Goal: Information Seeking & Learning: Learn about a topic

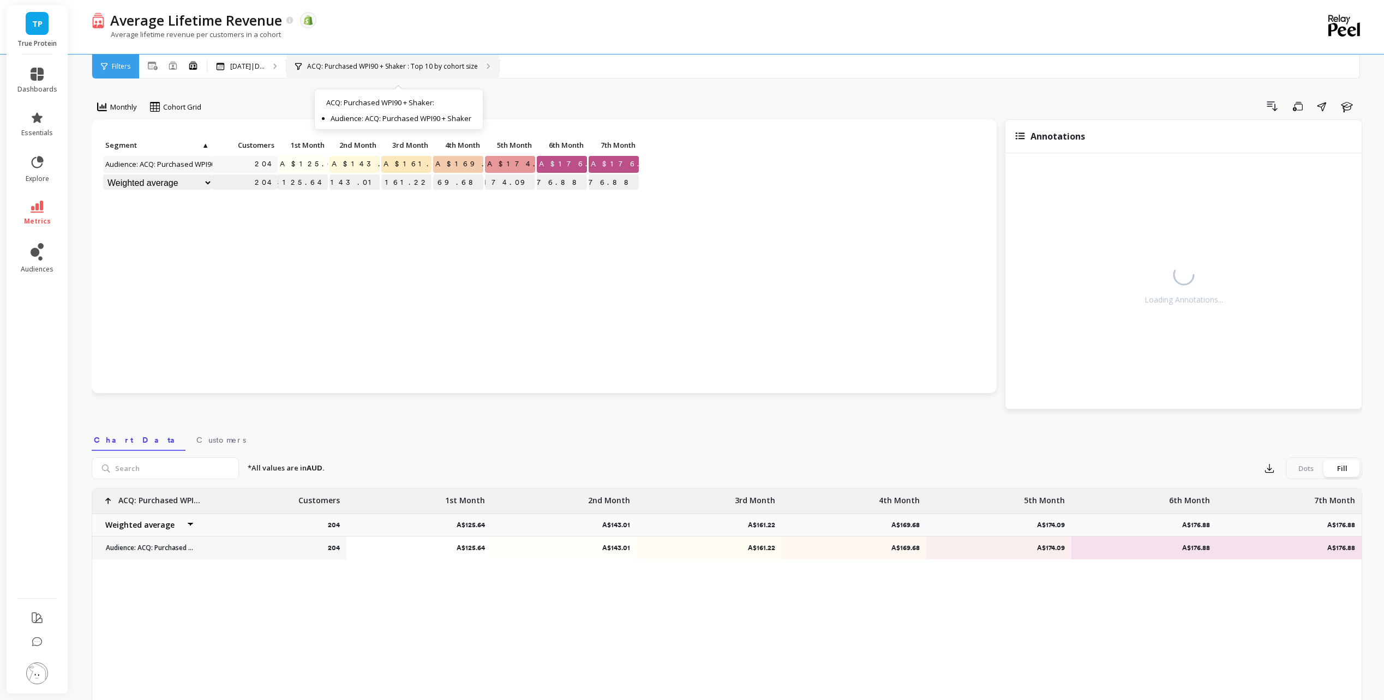
click at [399, 64] on p "ACQ: Purchased WPI90 + Shaker : Top 10 by cohort size" at bounding box center [392, 66] width 171 height 9
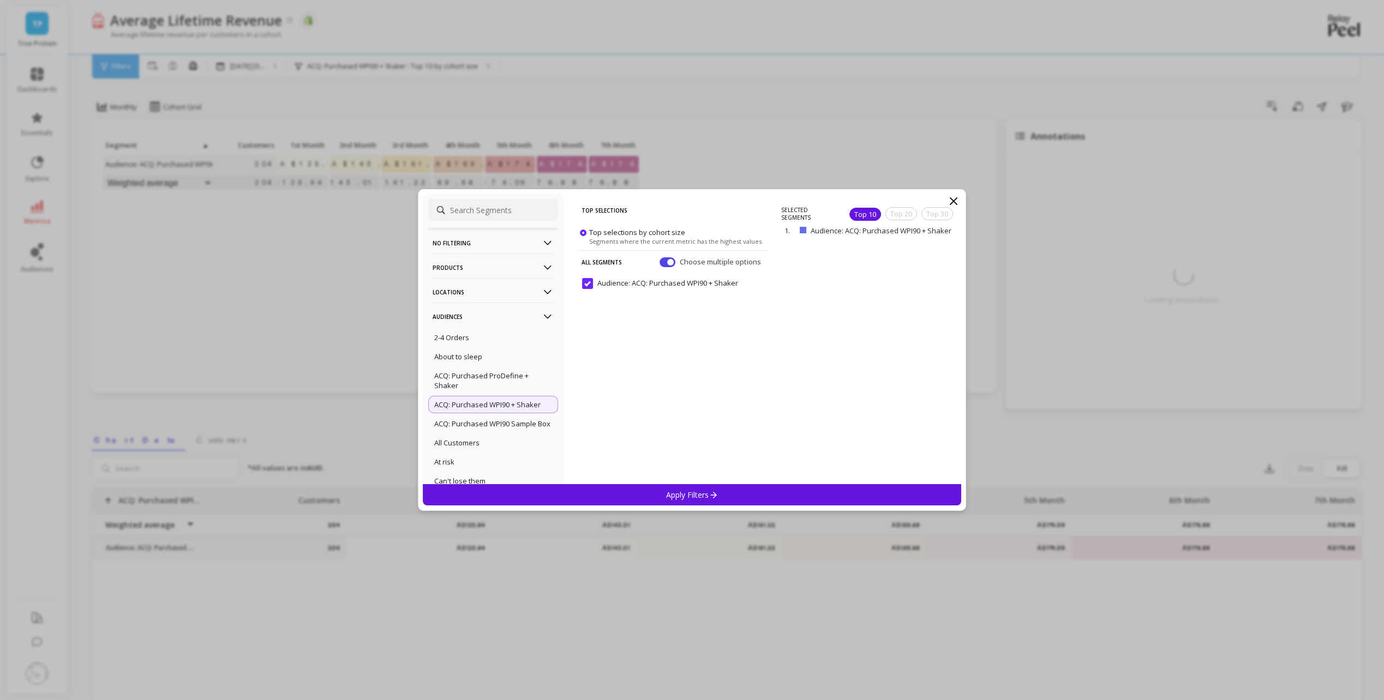
click at [493, 200] on input at bounding box center [493, 210] width 130 height 22
click at [495, 213] on input at bounding box center [493, 210] width 130 height 22
type input "t"
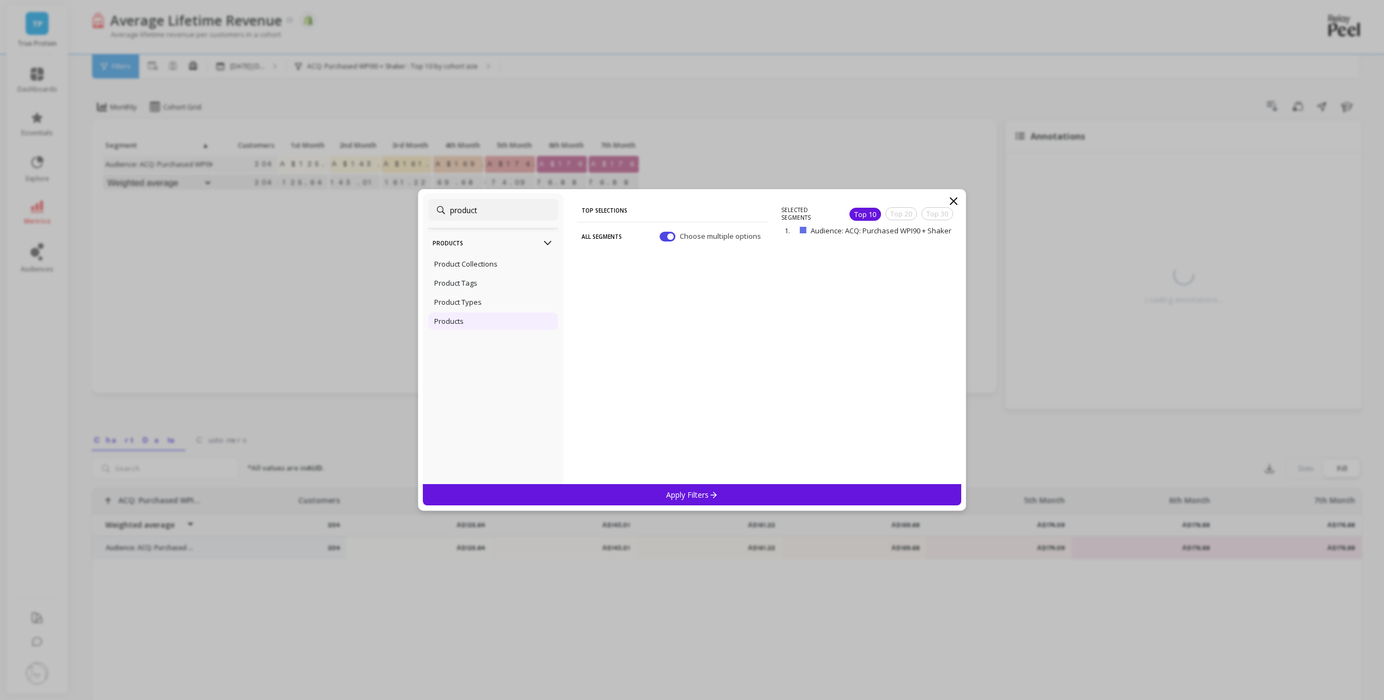
type input "product"
click at [510, 319] on div "Products" at bounding box center [493, 321] width 130 height 17
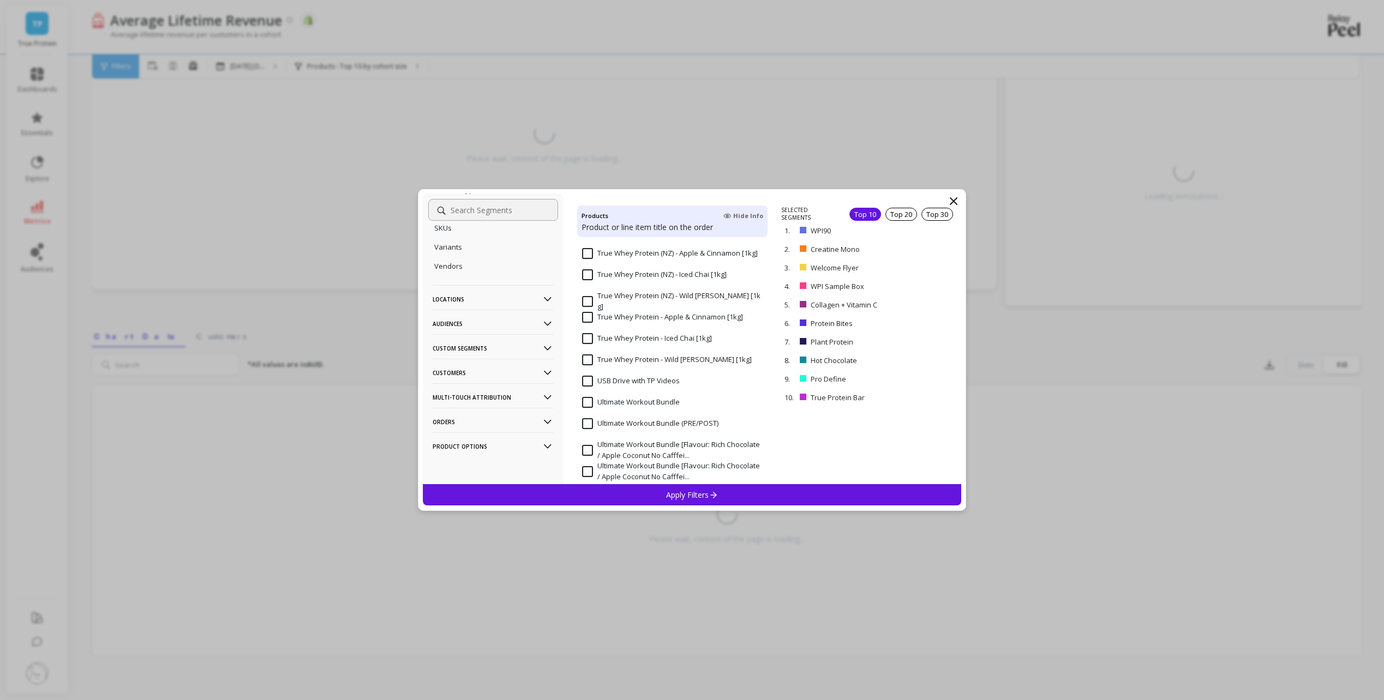
scroll to position [21500, 0]
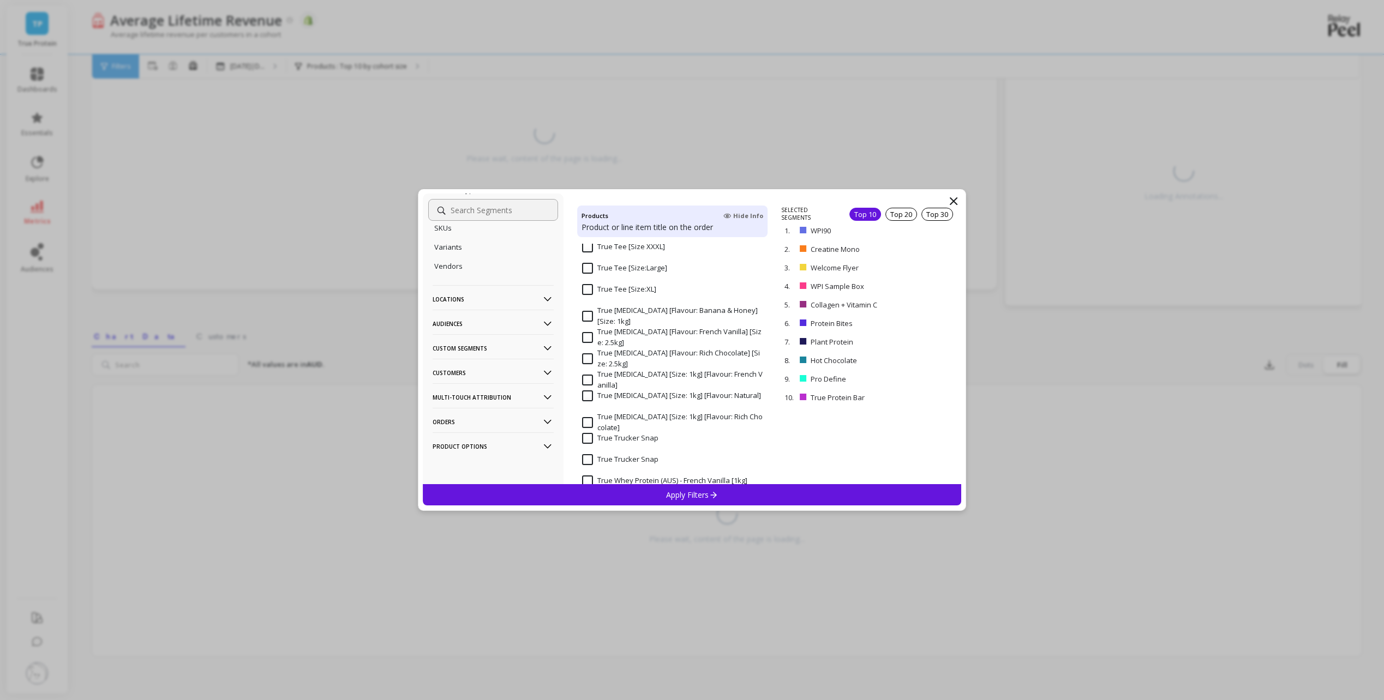
click at [954, 201] on icon at bounding box center [953, 201] width 13 height 13
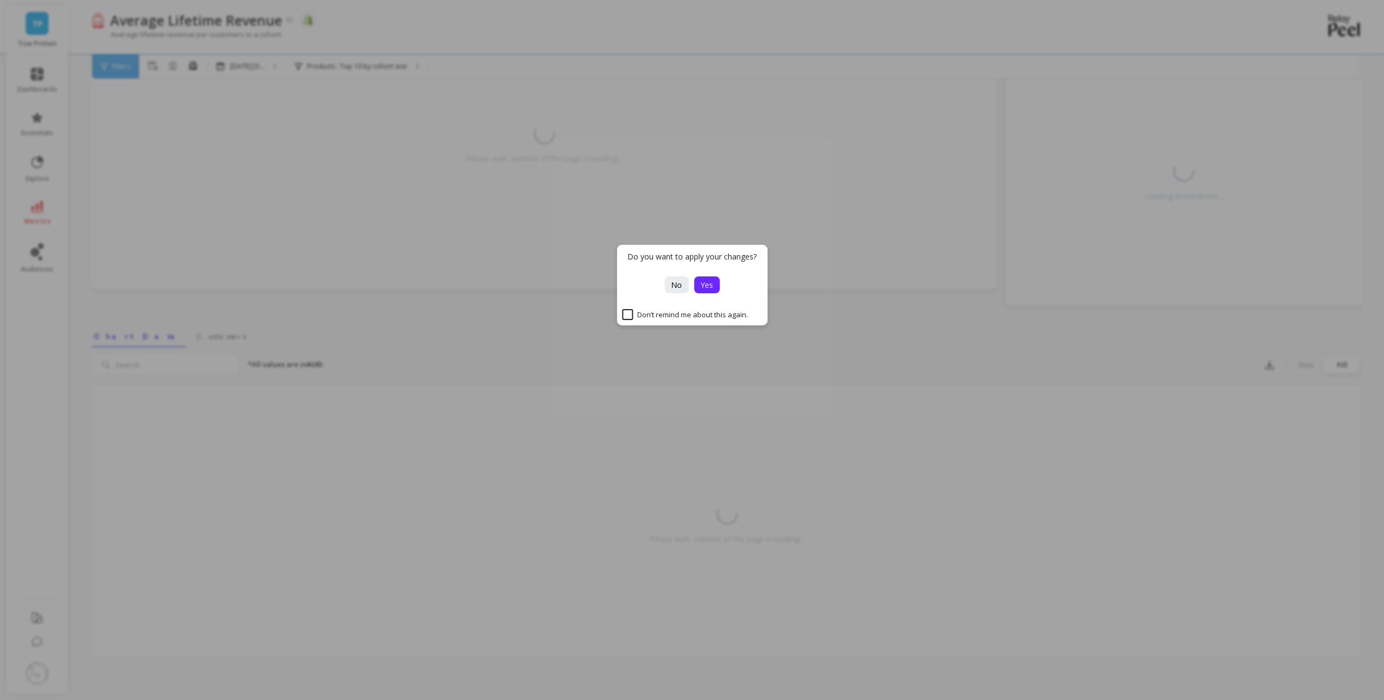
click at [702, 287] on span "Yes" at bounding box center [706, 285] width 13 height 10
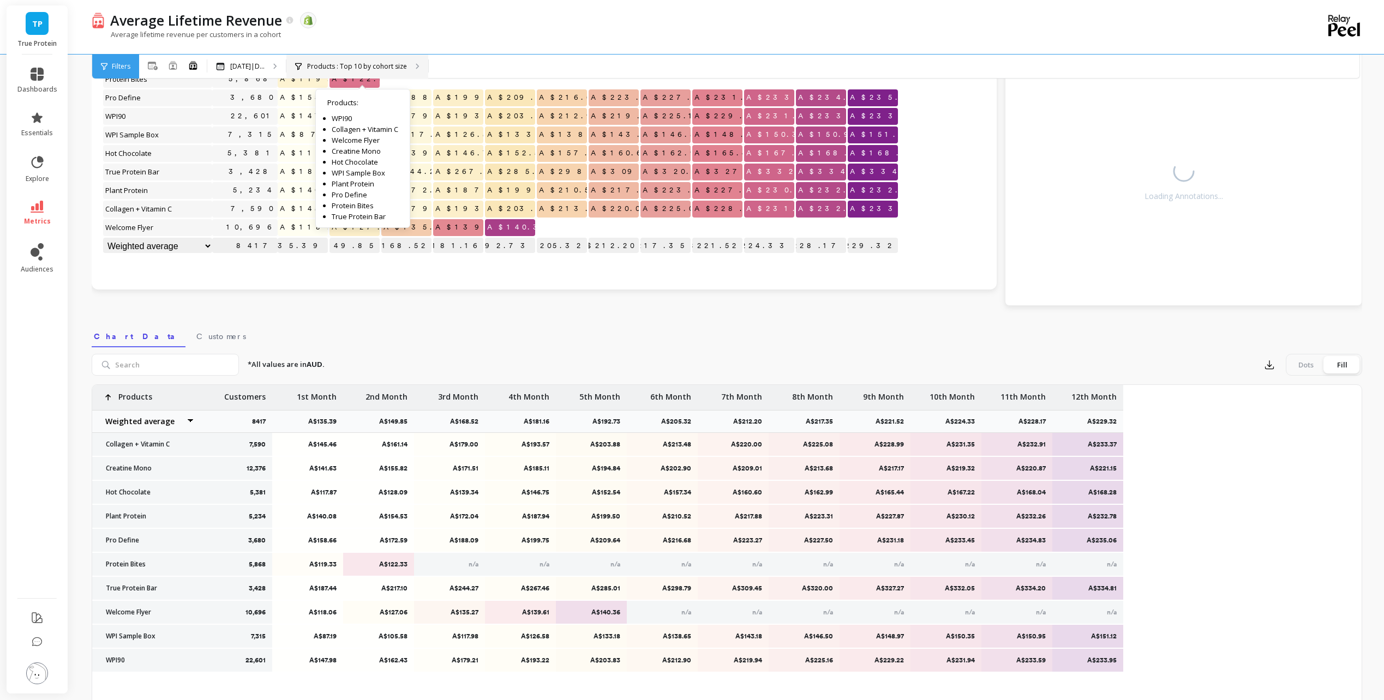
click at [352, 62] on p "Products : Top 10 by cohort size" at bounding box center [357, 66] width 100 height 9
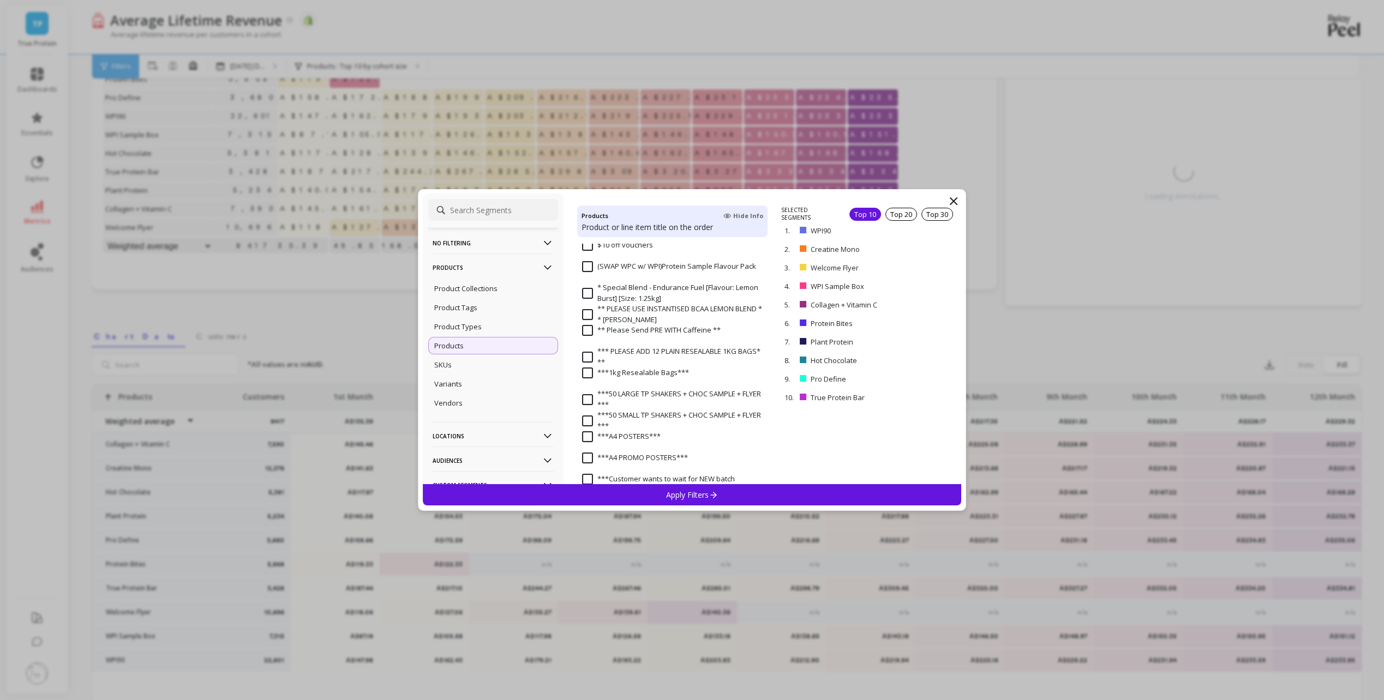
scroll to position [0, 0]
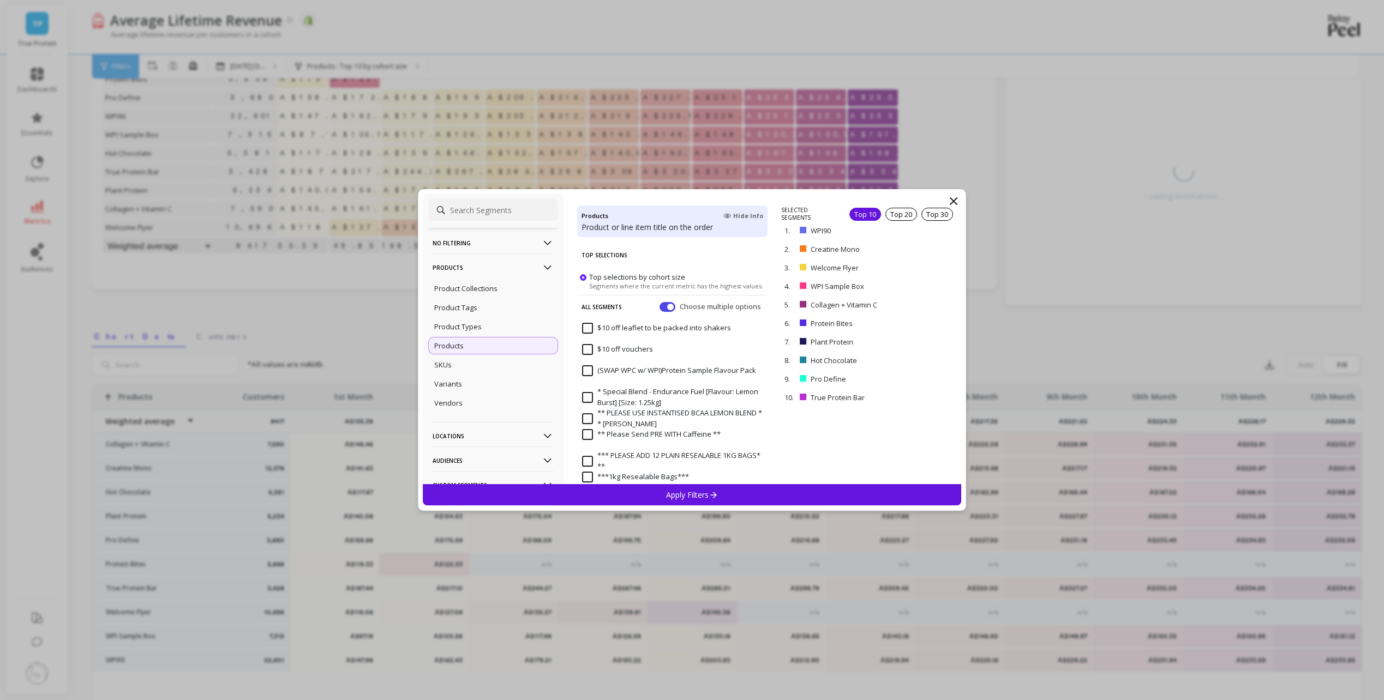
click at [655, 300] on div "All Segments Choose multiple options" at bounding box center [672, 306] width 190 height 23
click at [660, 308] on button "button" at bounding box center [667, 307] width 16 height 10
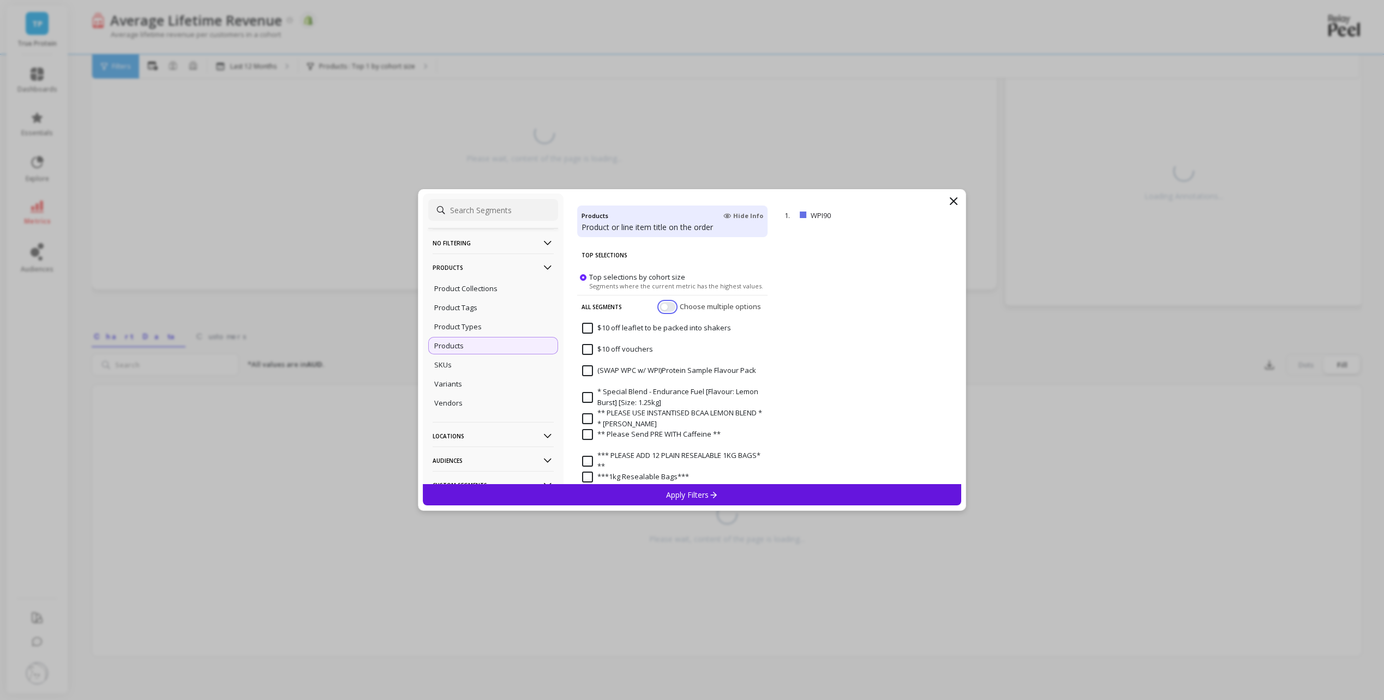
click at [659, 304] on button "button" at bounding box center [667, 307] width 16 height 10
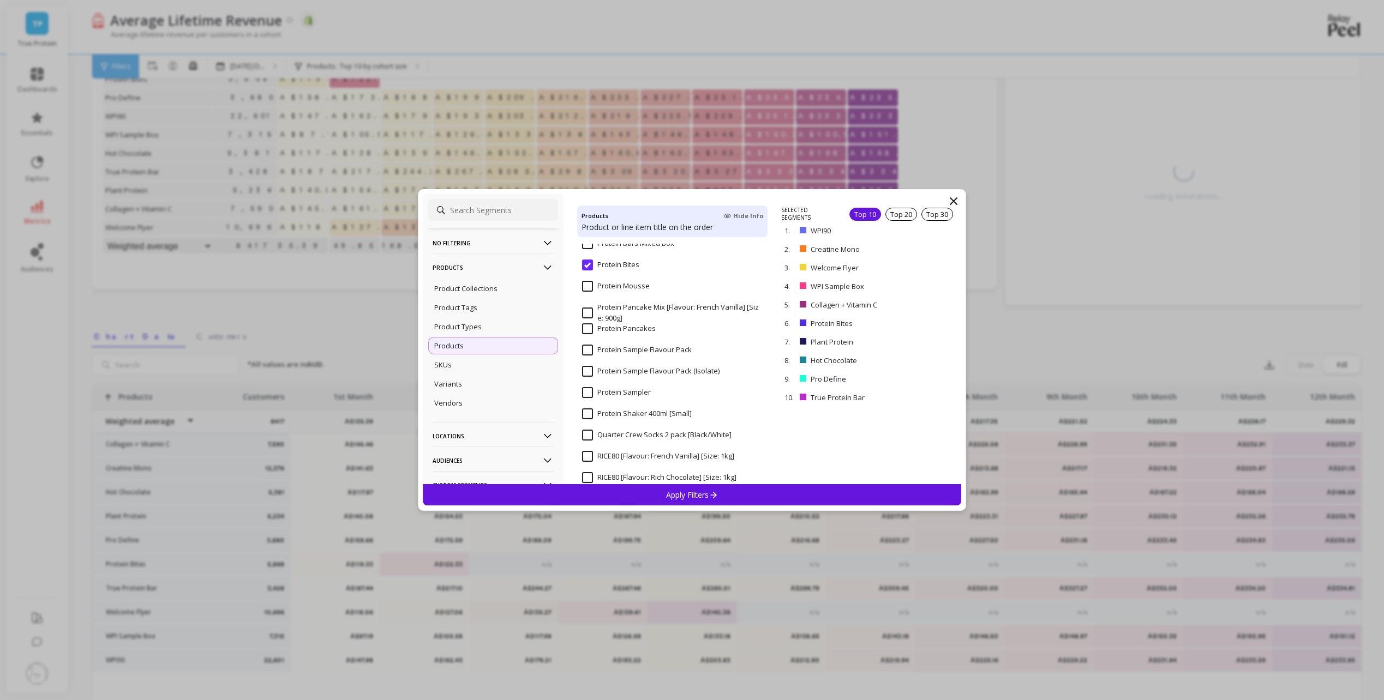
scroll to position [15024, 0]
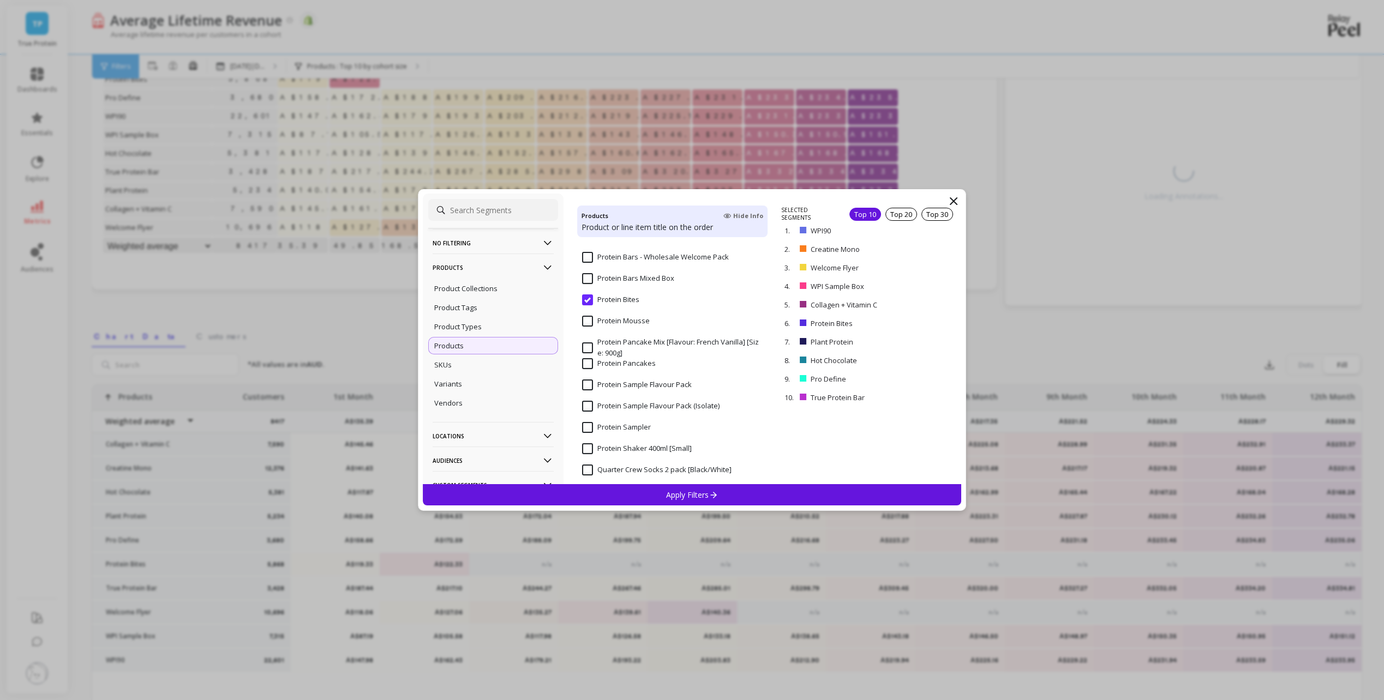
click at [586, 322] on input "Protein Mousse" at bounding box center [616, 321] width 68 height 11
click at [782, 494] on div "Apply Filters" at bounding box center [692, 494] width 539 height 21
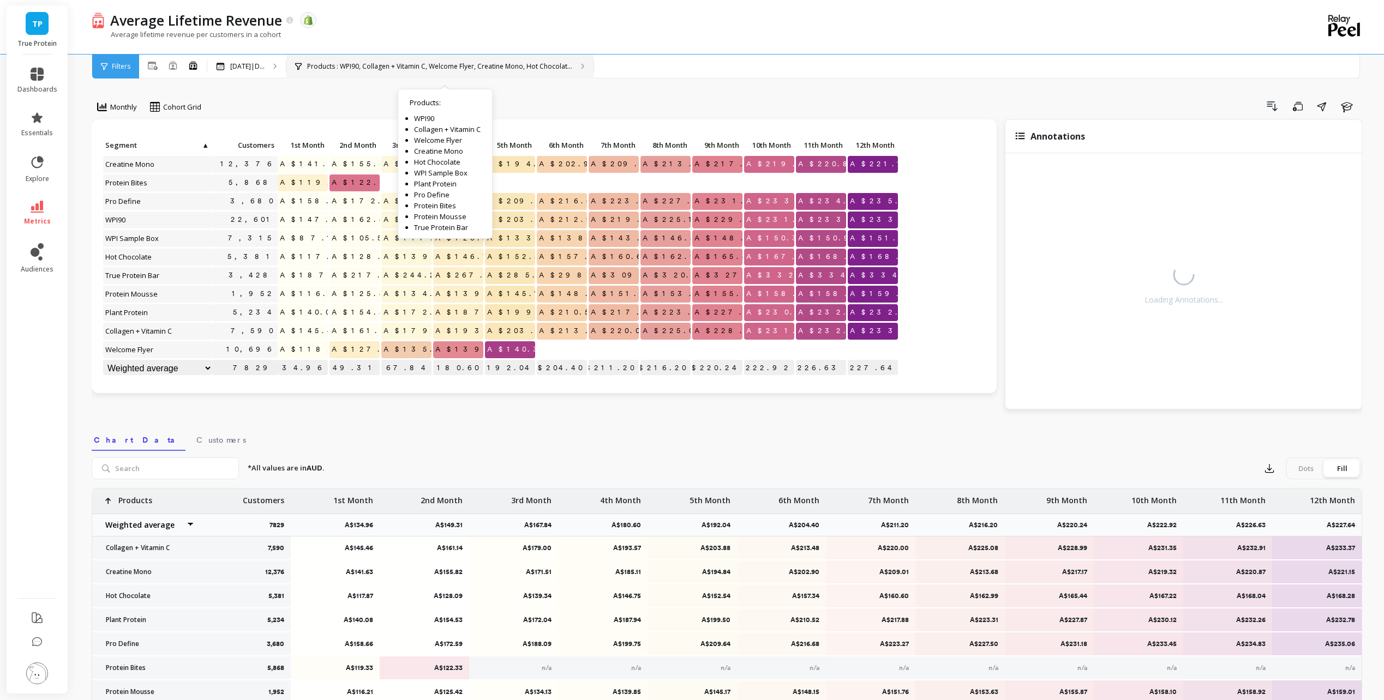
click at [414, 68] on p "Products : WPI90, Collagen + Vitamin C, Welcome Flyer, Creatine Mono, Hot Choco…" at bounding box center [439, 66] width 265 height 9
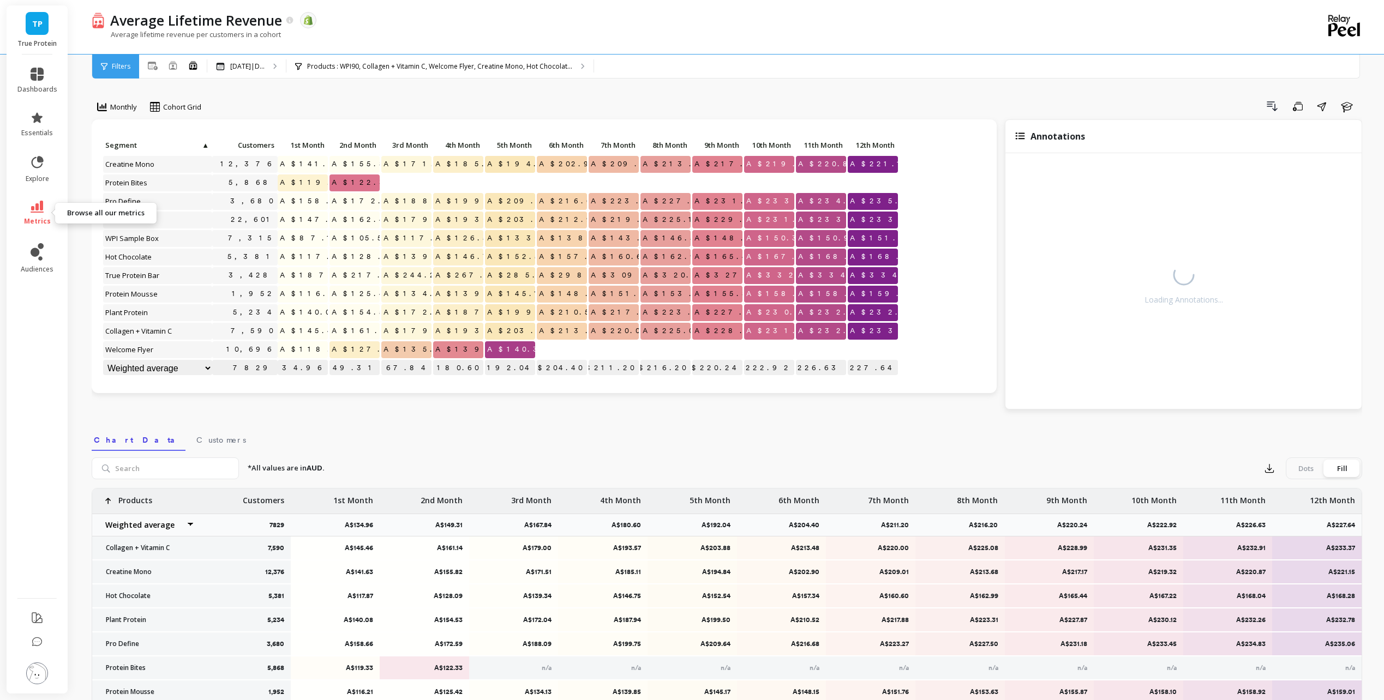
click at [11, 213] on ul "dashboards essentials explore metrics audiences" at bounding box center [38, 323] width 62 height 524
click at [31, 213] on link "metrics" at bounding box center [37, 213] width 40 height 25
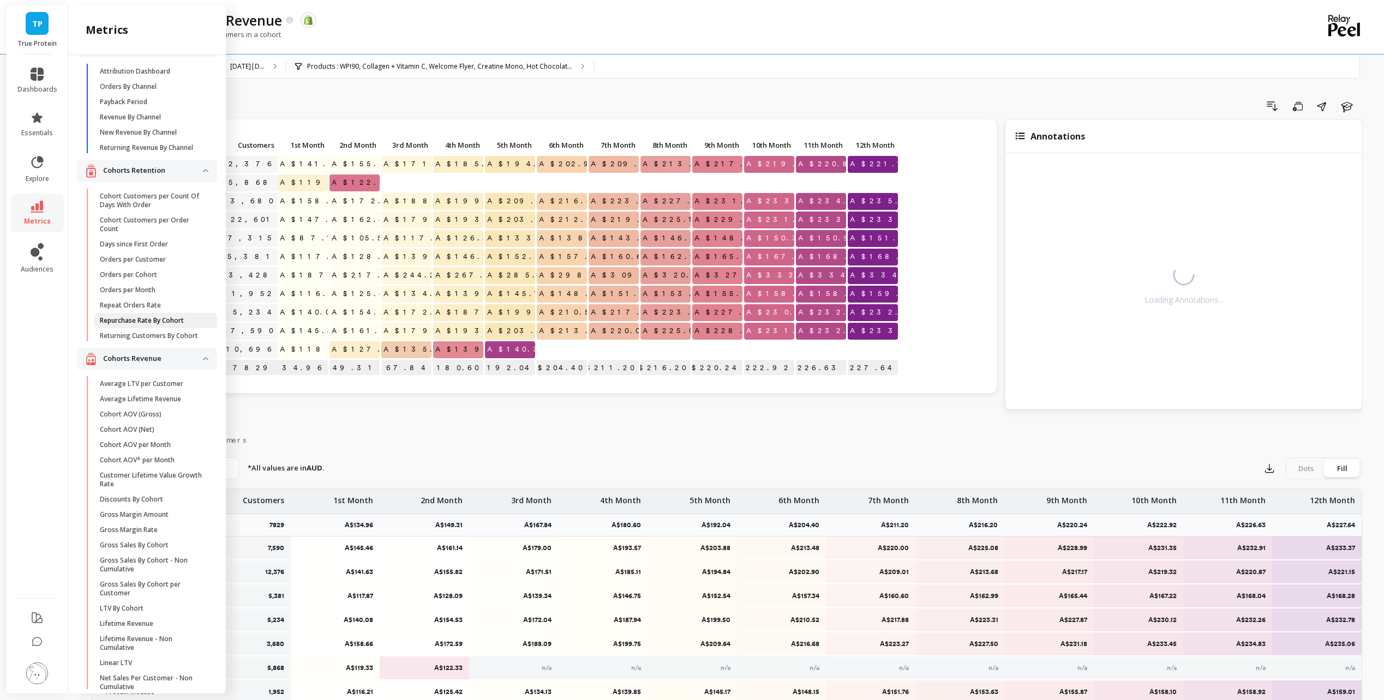
scroll to position [55, 0]
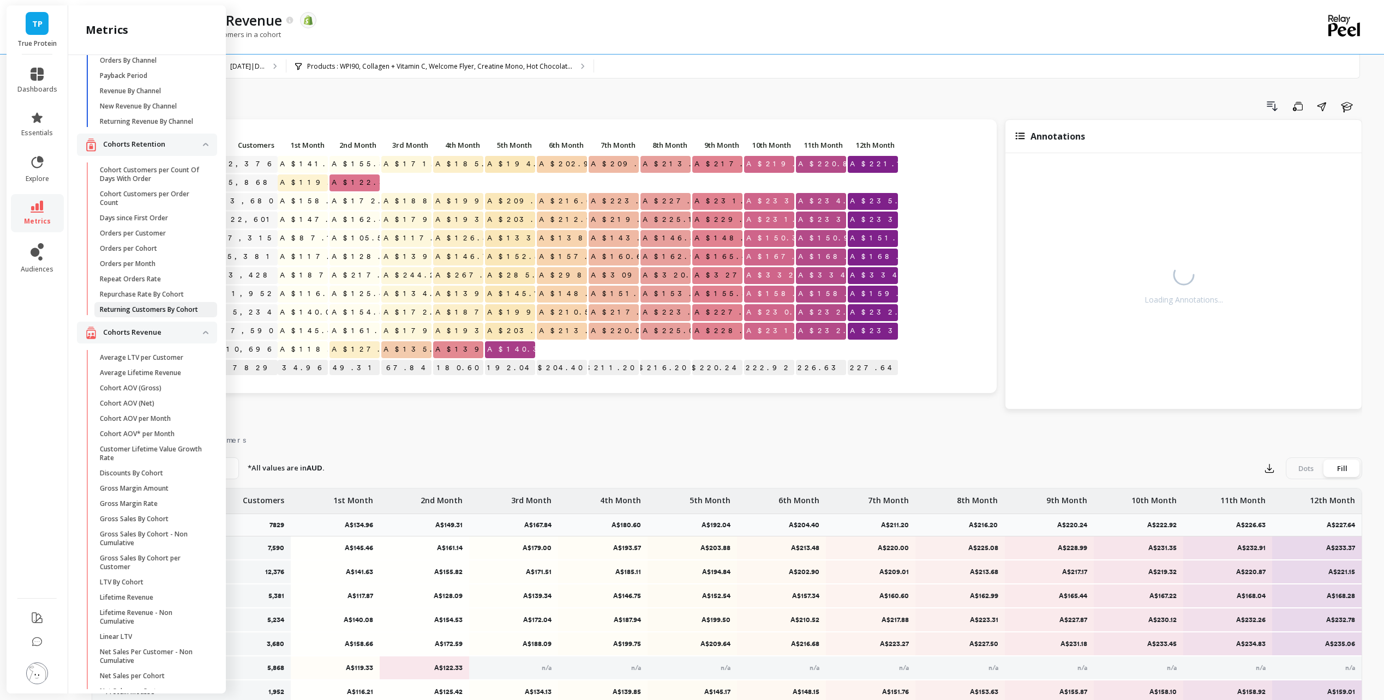
click at [153, 314] on p "Returning Customers By Cohort" at bounding box center [149, 309] width 98 height 9
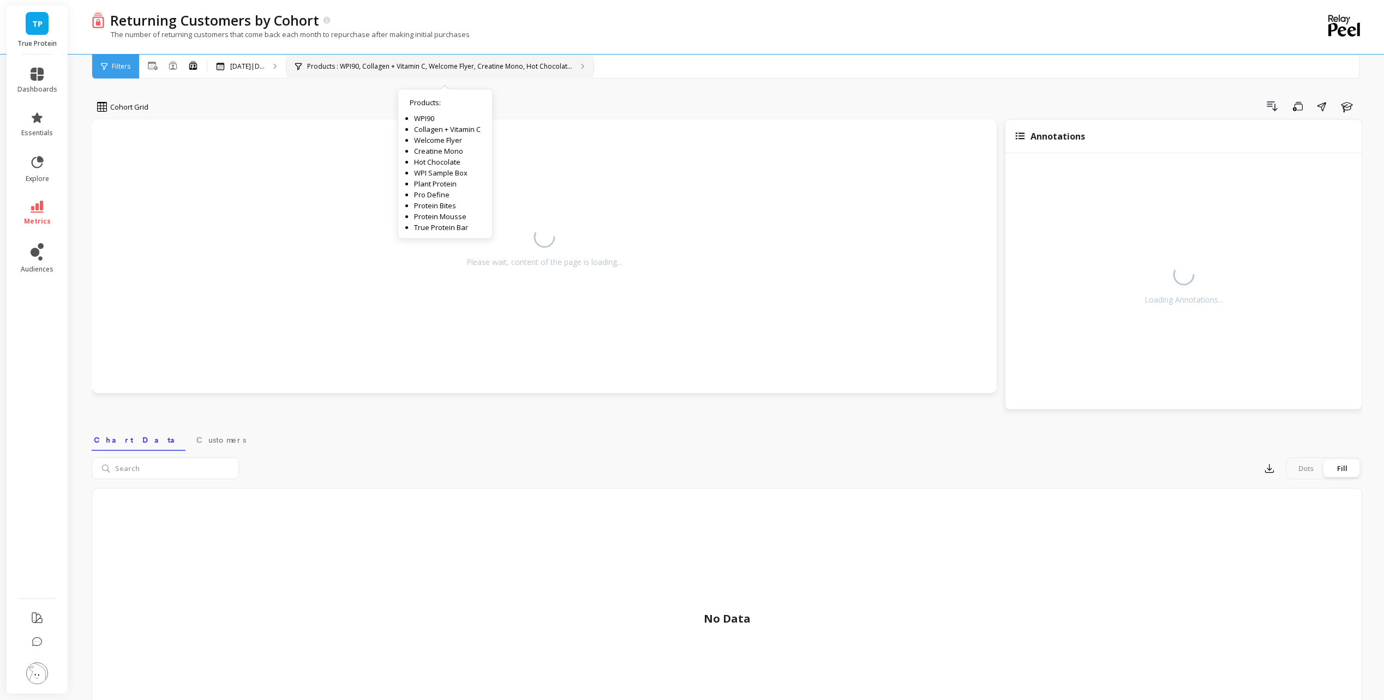
click at [503, 65] on p "Products : WPI90, Collagen + Vitamin C, Welcome Flyer, Creatine Mono, Hot Choco…" at bounding box center [439, 66] width 265 height 9
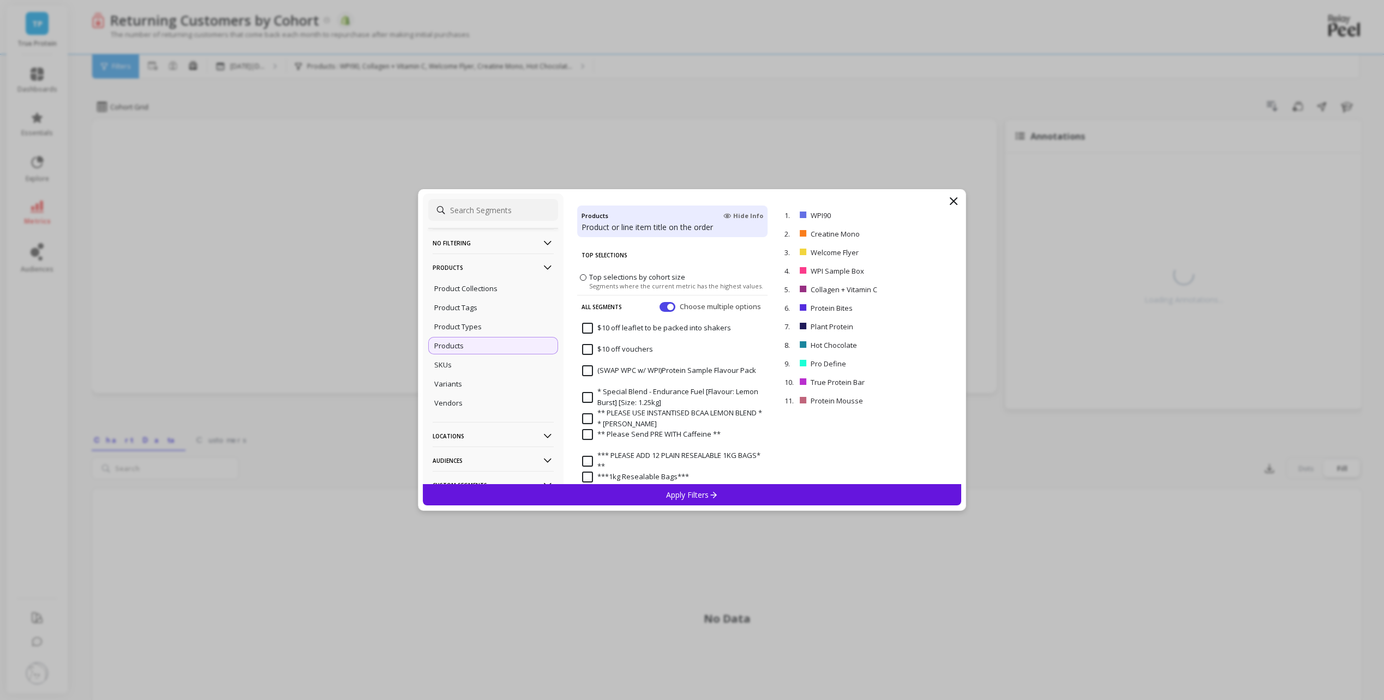
click at [770, 496] on div "Apply Filters" at bounding box center [692, 494] width 539 height 21
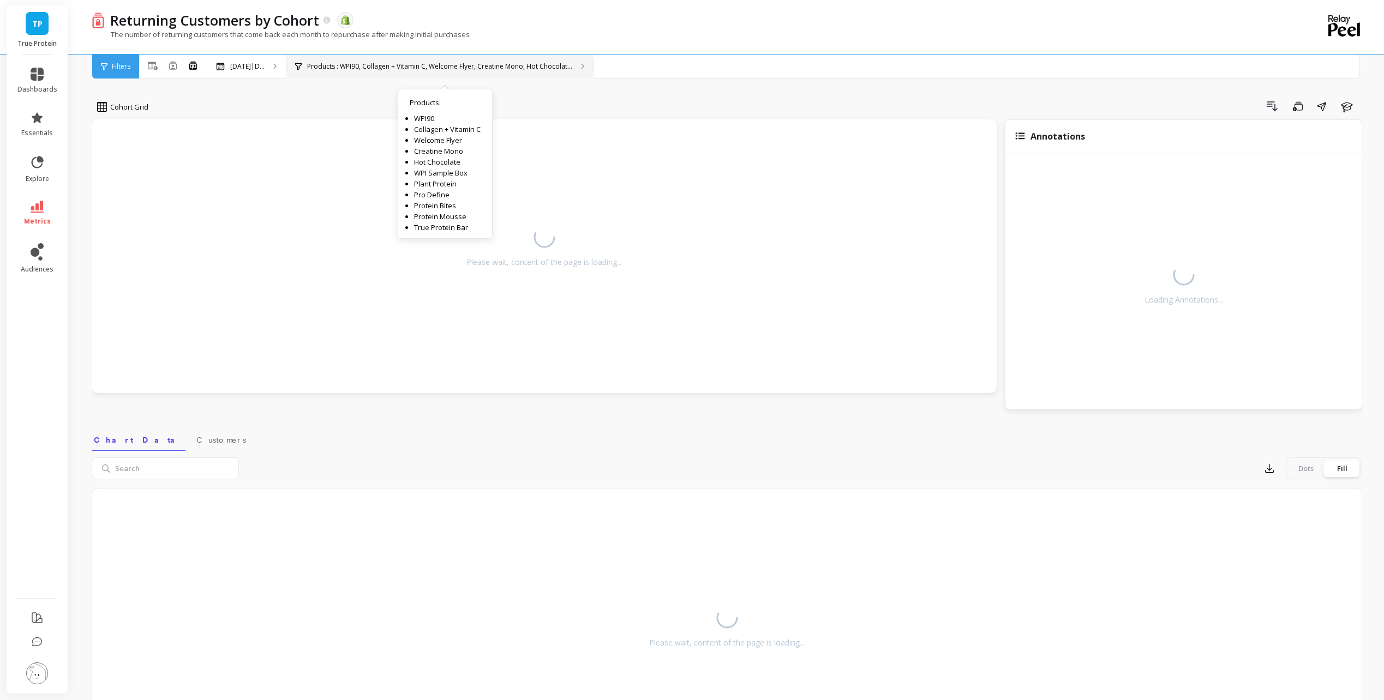
click at [551, 70] on p "Products : WPI90, Collagen + Vitamin C, Welcome Flyer, Creatine Mono, Hot Choco…" at bounding box center [439, 66] width 265 height 9
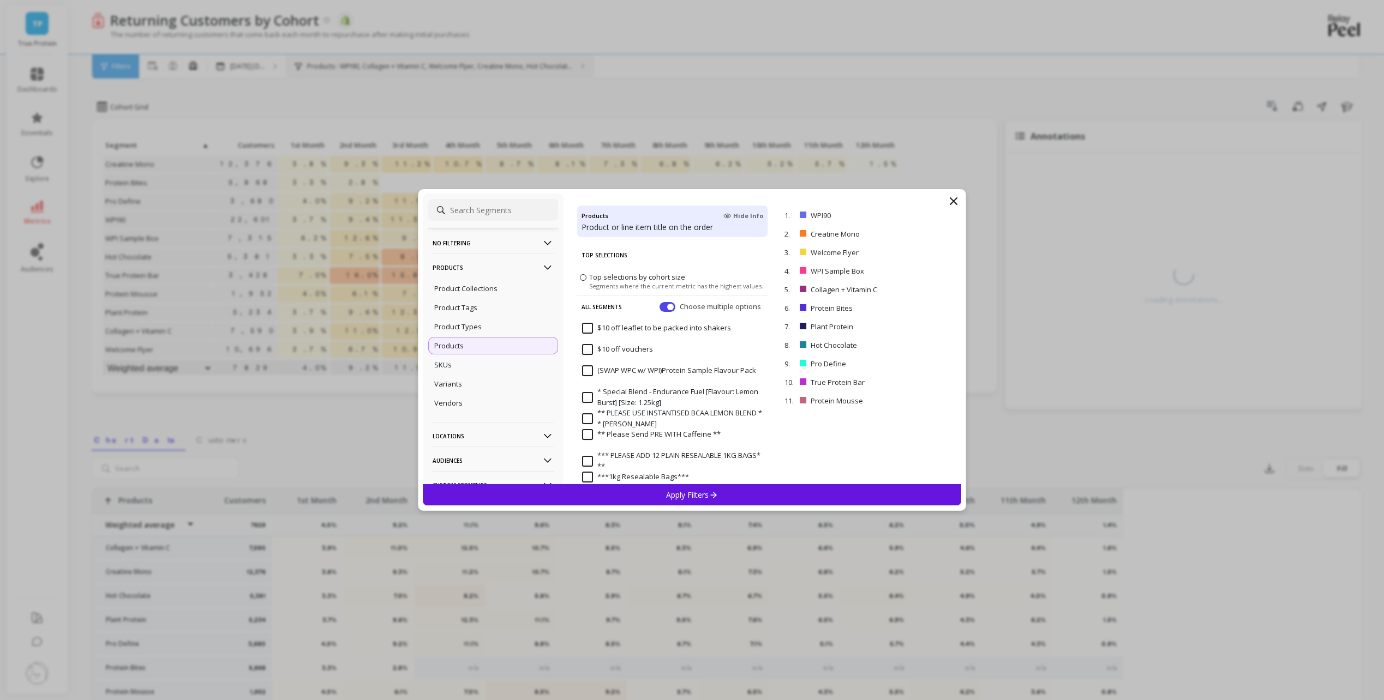
click at [952, 202] on icon at bounding box center [953, 201] width 13 height 13
click at [958, 198] on div "Click to create an audience 12,376 3.8% 9.3% 11.2% 10.7% 8.7% 8.1% 7.3% 6.8% 6.…" at bounding box center [544, 257] width 883 height 241
